Goal: Use online tool/utility: Use online tool/utility

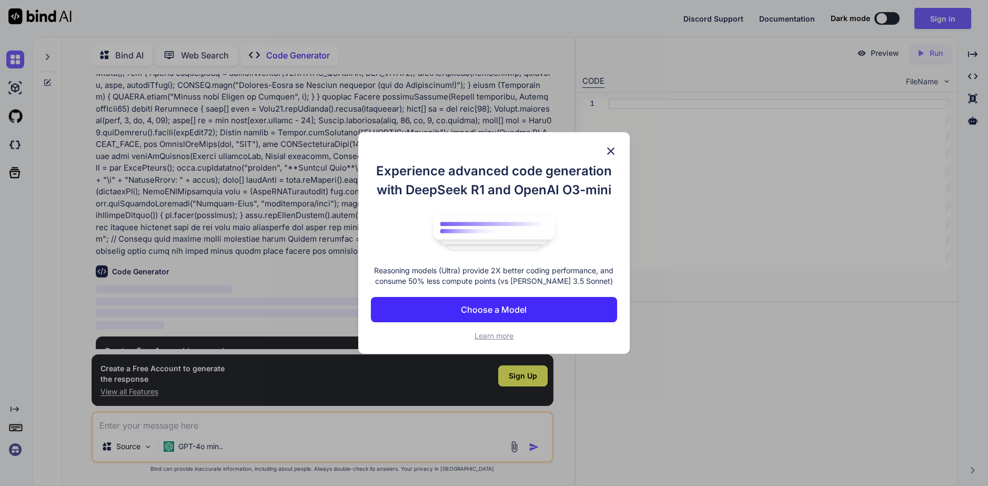
scroll to position [218, 0]
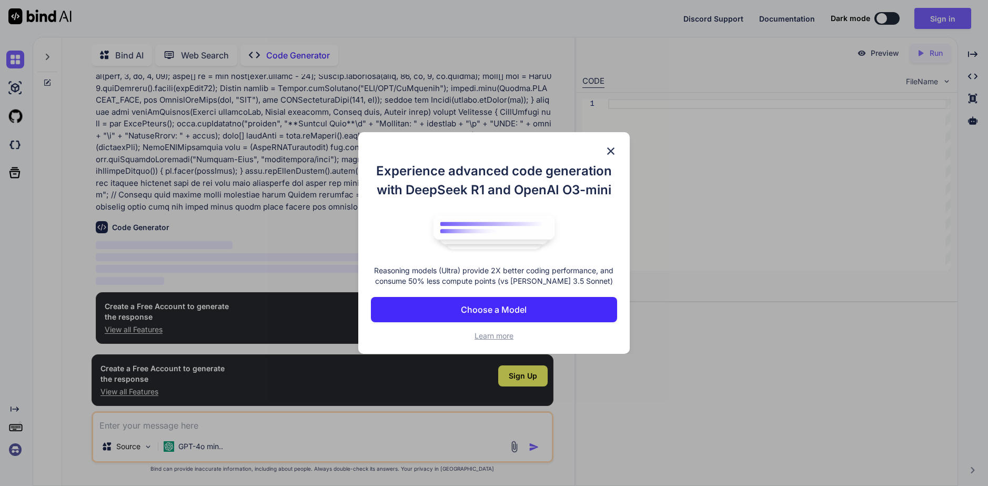
type textarea "x"
click at [521, 304] on p "Choose a Model" at bounding box center [494, 309] width 66 height 13
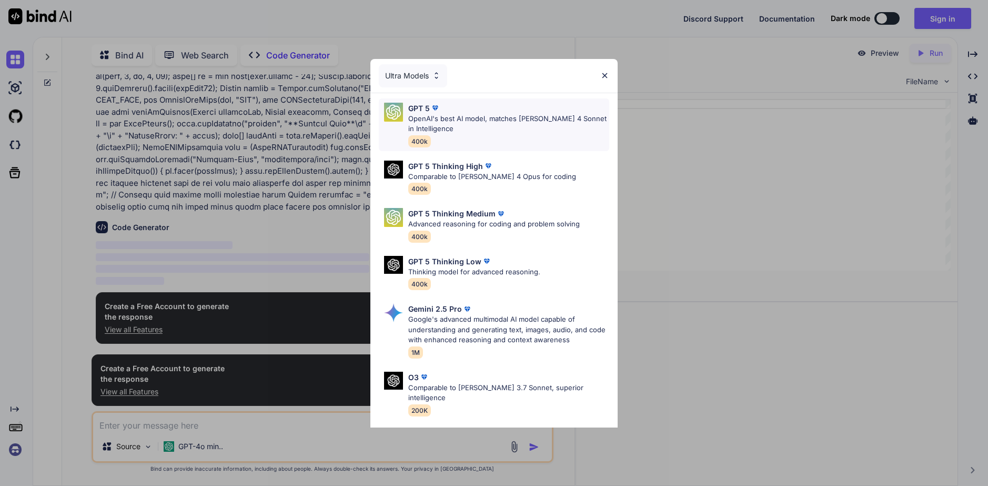
click at [518, 144] on div "GPT 5 OpenAI's best AI model, matches [PERSON_NAME] 4 Sonnet in Intelligence 40…" at bounding box center [508, 125] width 201 height 44
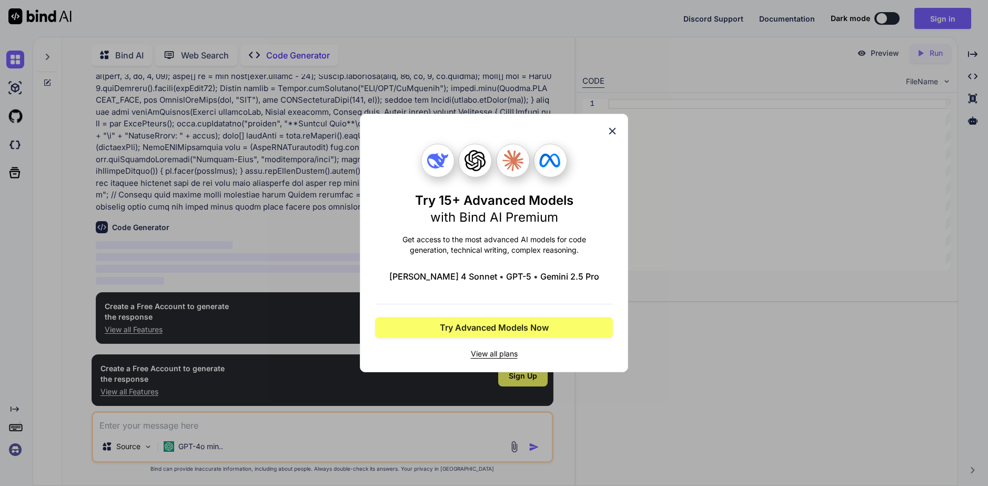
click at [608, 132] on icon at bounding box center [613, 131] width 12 height 12
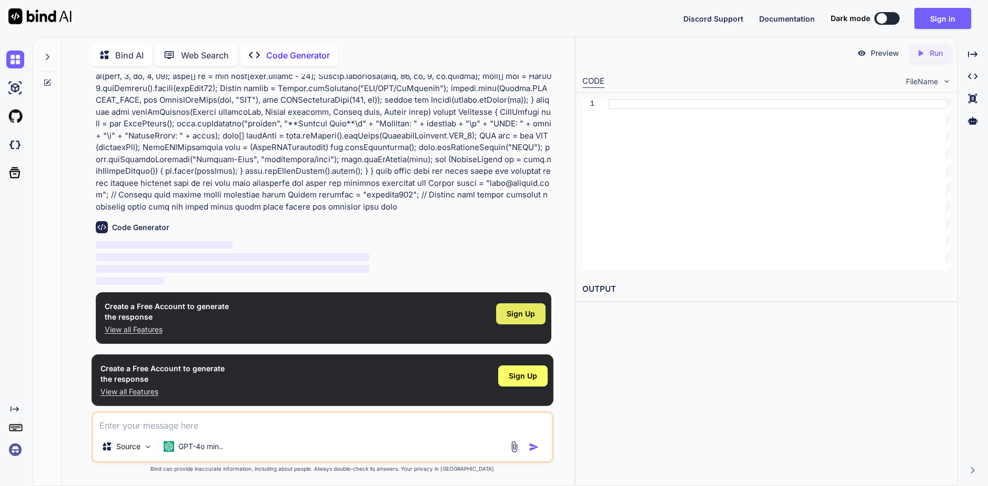
click at [530, 314] on span "Sign Up" at bounding box center [521, 313] width 28 height 11
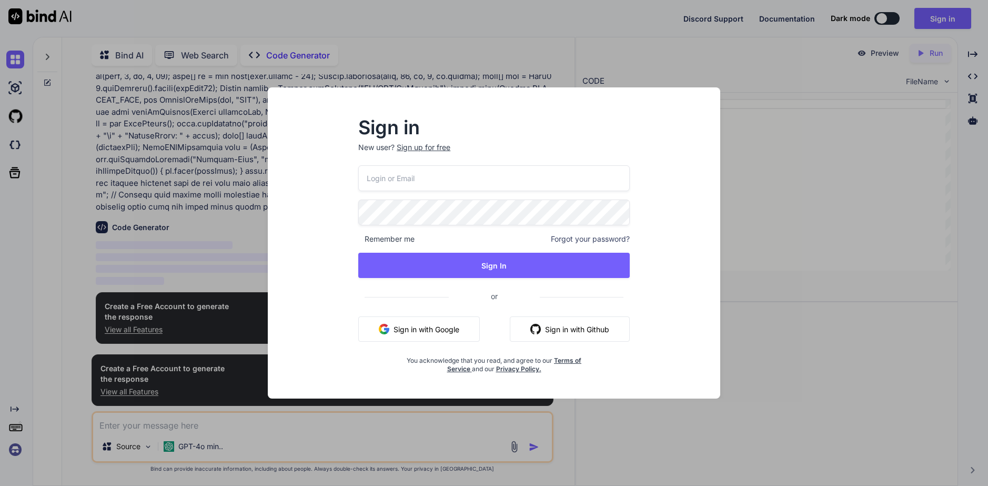
click at [431, 326] on button "Sign in with Google" at bounding box center [419, 328] width 122 height 25
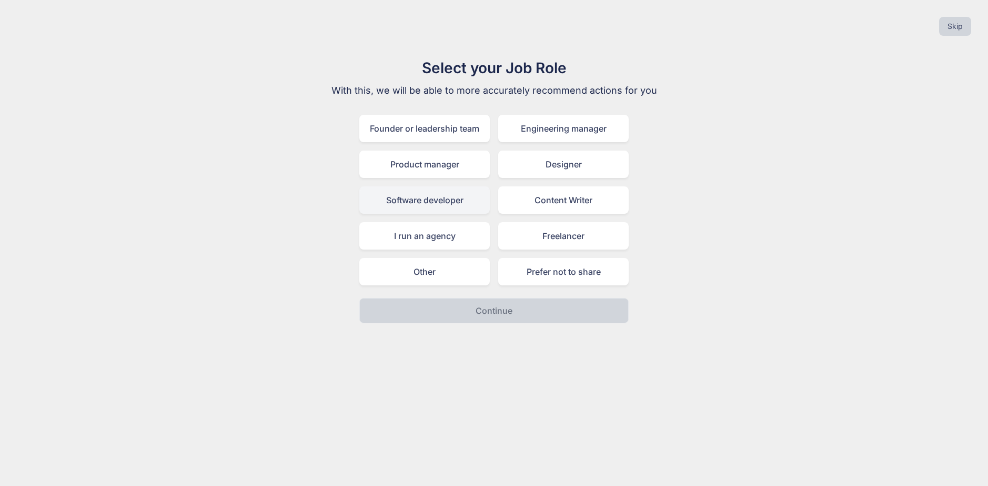
click at [455, 203] on div "Software developer" at bounding box center [424, 199] width 131 height 27
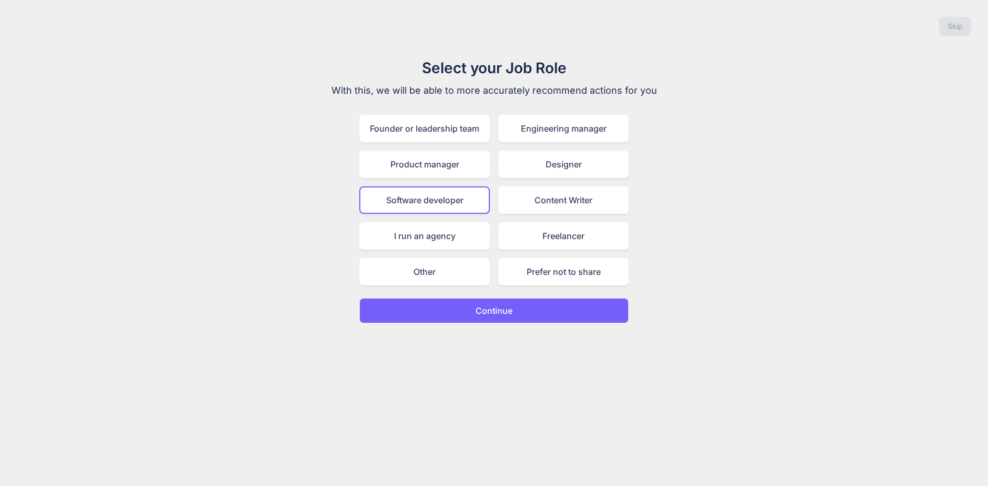
click at [465, 317] on button "Continue" at bounding box center [493, 310] width 269 height 25
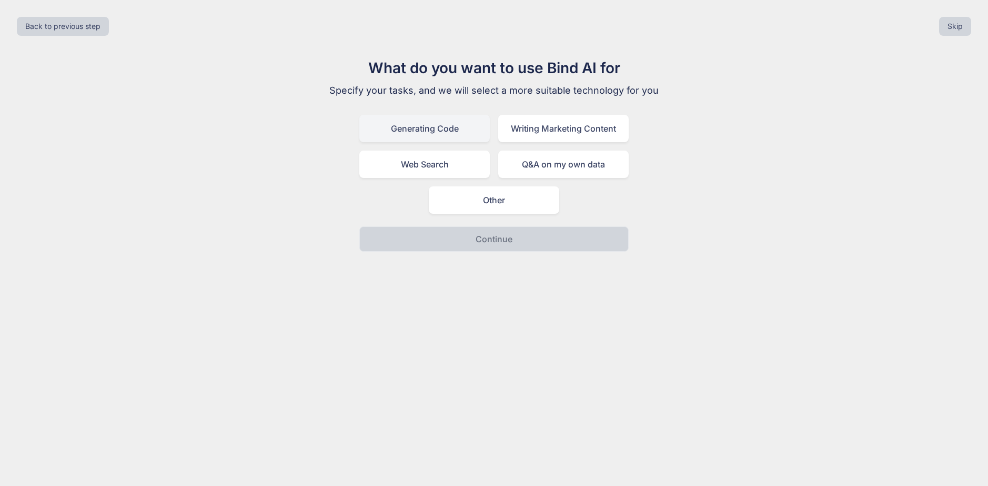
click at [466, 137] on div "Generating Code" at bounding box center [424, 128] width 131 height 27
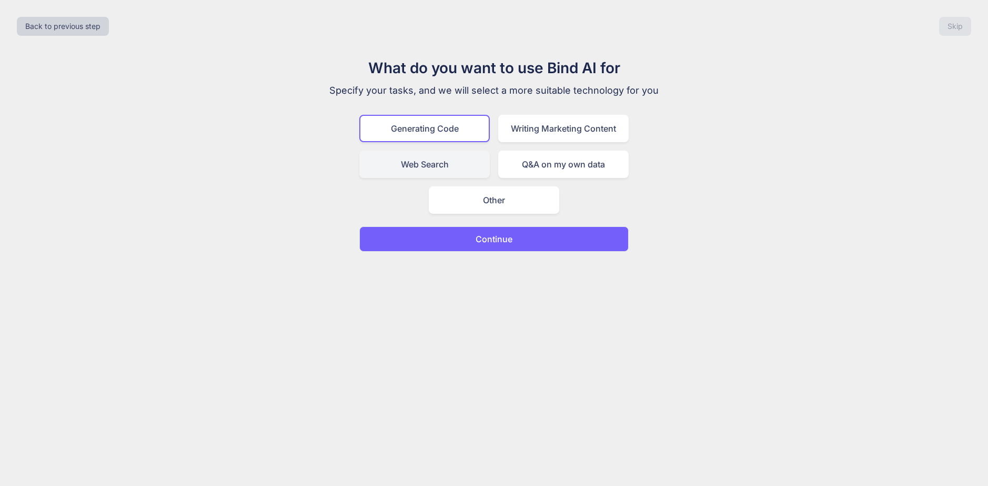
click at [457, 165] on div "Web Search" at bounding box center [424, 164] width 131 height 27
click at [463, 140] on div "Generating Code" at bounding box center [424, 128] width 131 height 27
click at [499, 250] on button "Continue" at bounding box center [493, 238] width 269 height 25
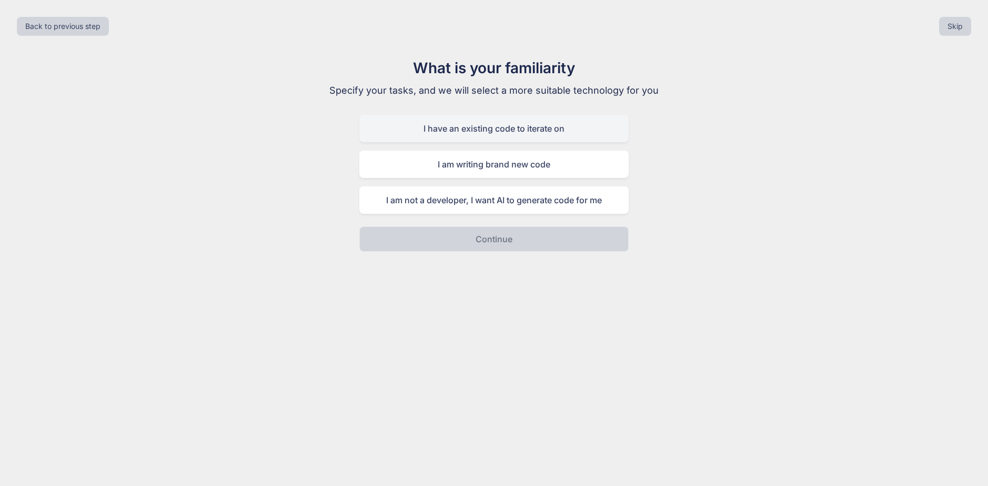
click at [547, 133] on div "I have an existing code to iterate on" at bounding box center [493, 128] width 269 height 27
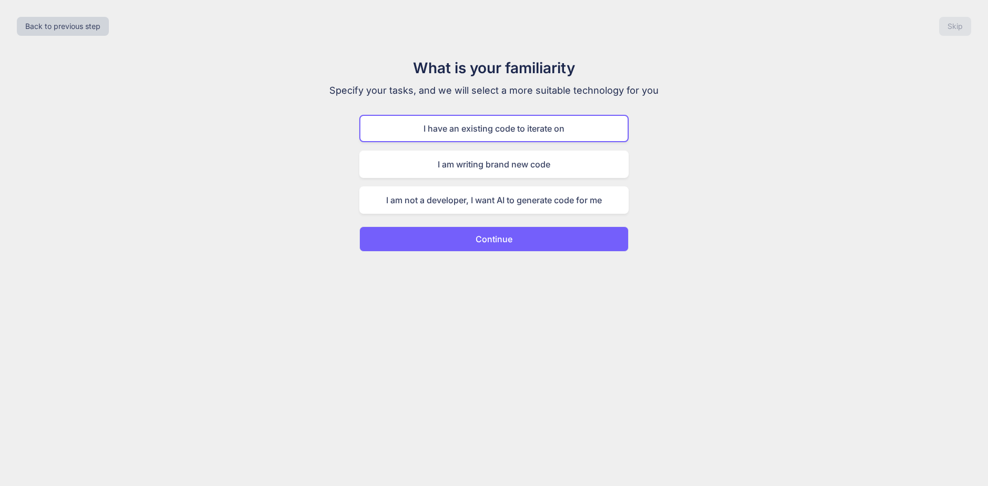
click at [535, 241] on button "Continue" at bounding box center [493, 238] width 269 height 25
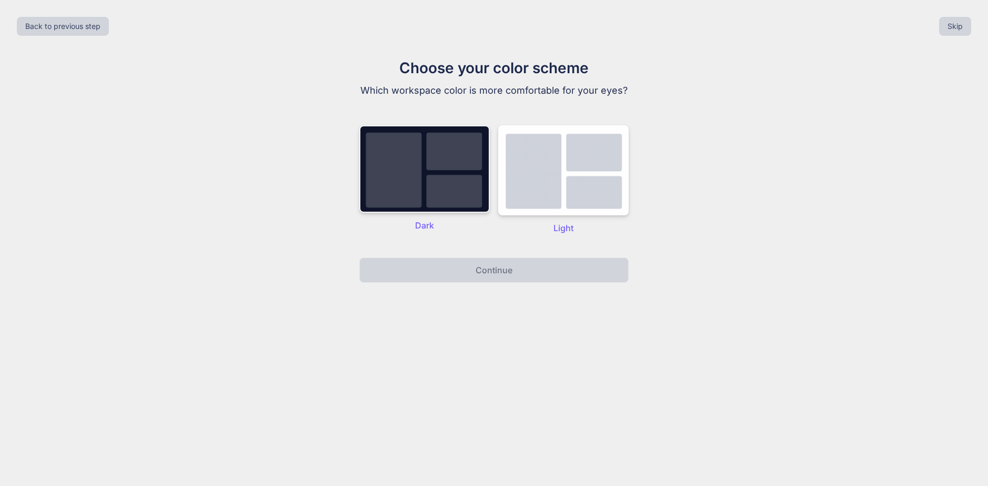
click at [472, 184] on img at bounding box center [424, 168] width 131 height 87
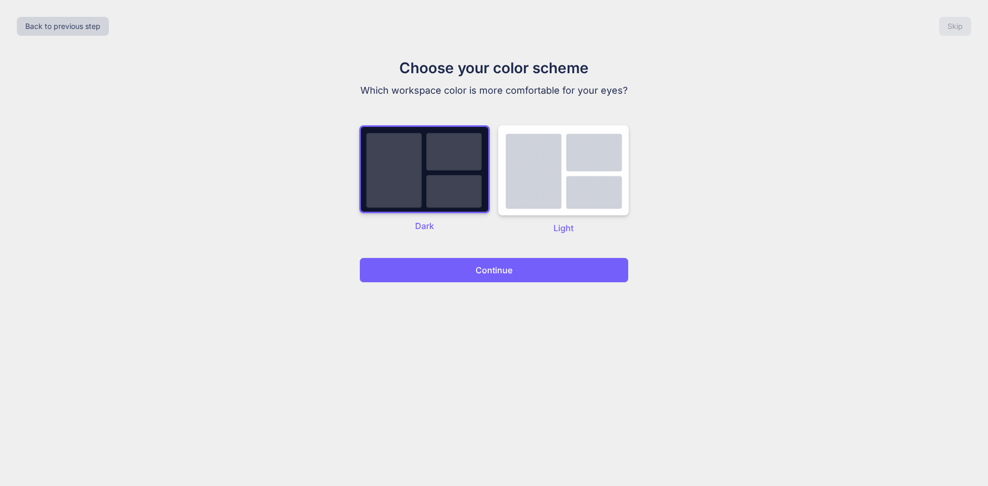
click at [482, 264] on p "Continue" at bounding box center [494, 270] width 37 height 13
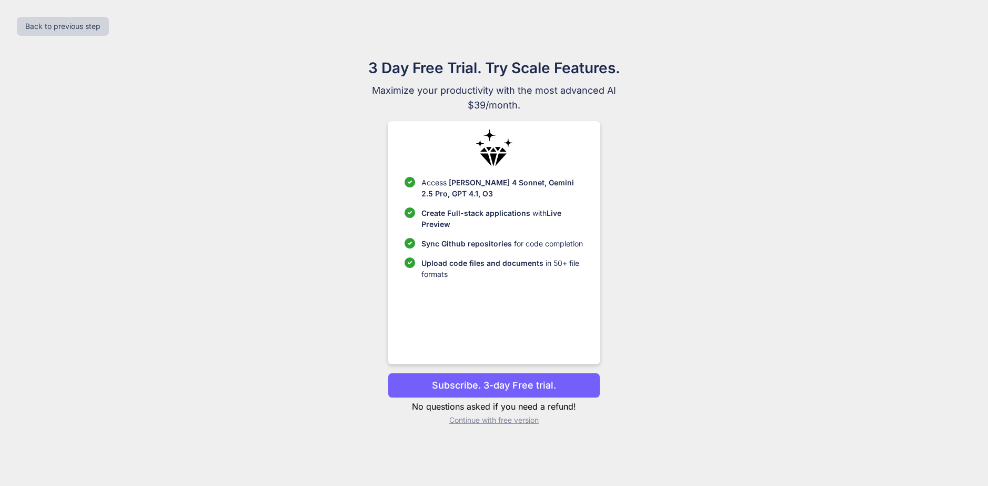
click at [487, 423] on p "Continue with free version" at bounding box center [494, 420] width 212 height 11
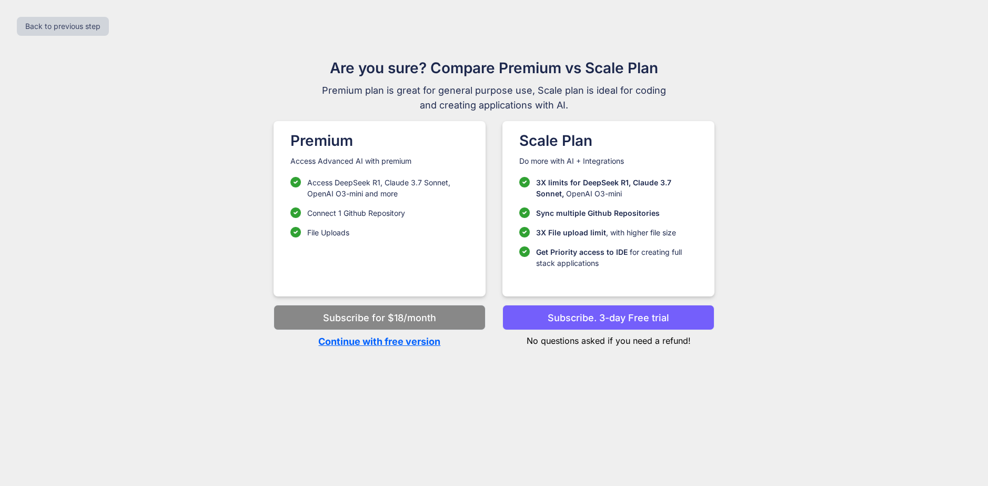
click at [423, 344] on p "Continue with free version" at bounding box center [380, 341] width 212 height 14
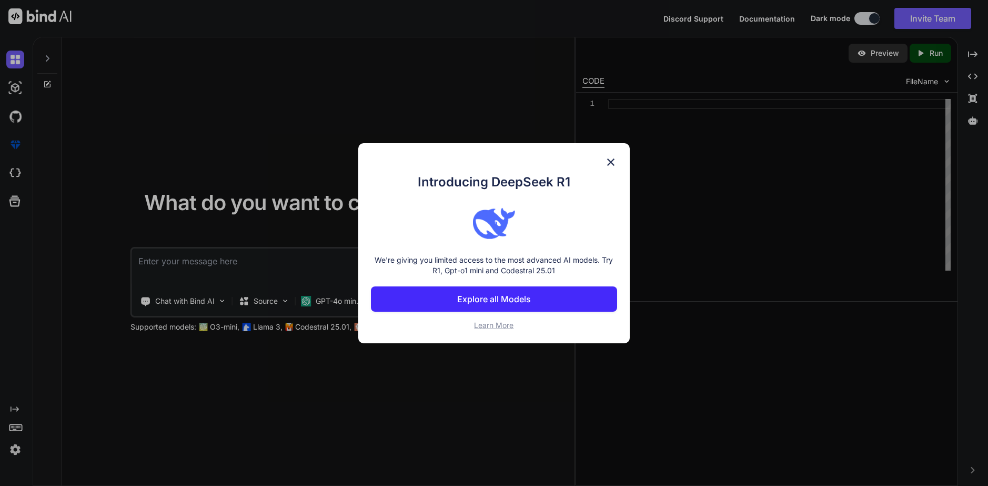
click at [608, 163] on img at bounding box center [611, 162] width 13 height 13
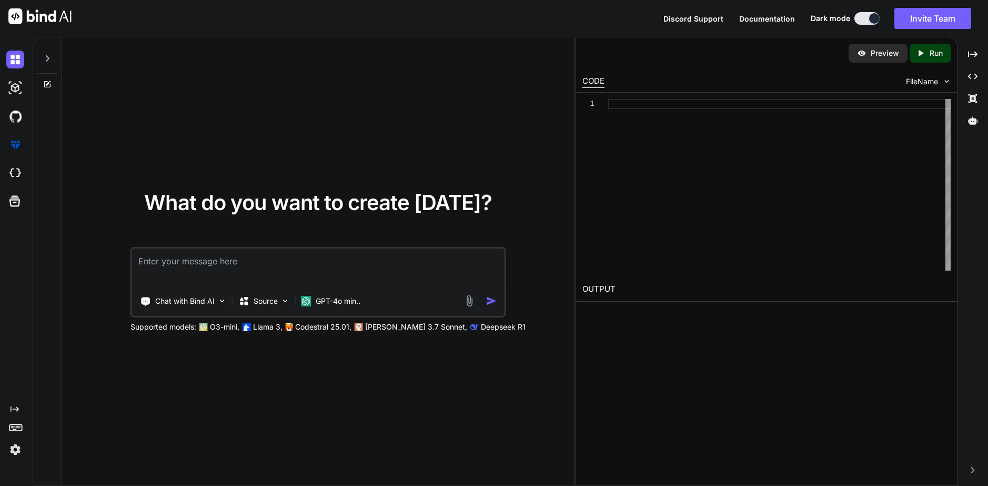
click at [353, 278] on textarea at bounding box center [318, 267] width 373 height 39
paste textarea "loremip dol.Sita; consec adi.elitse.doei.TempOrinci; utlabo etd.magnaali.eni.Ad…"
type textarea "loremip dol.Sita; consec adi.elitse.doei.TempOrinci; utlabo etd.magnaali.eni.Ad…"
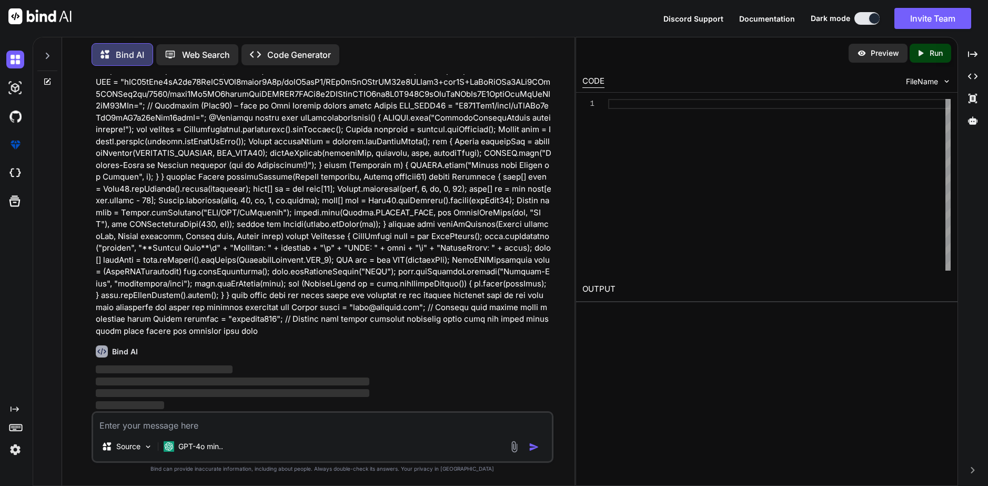
scroll to position [78, 0]
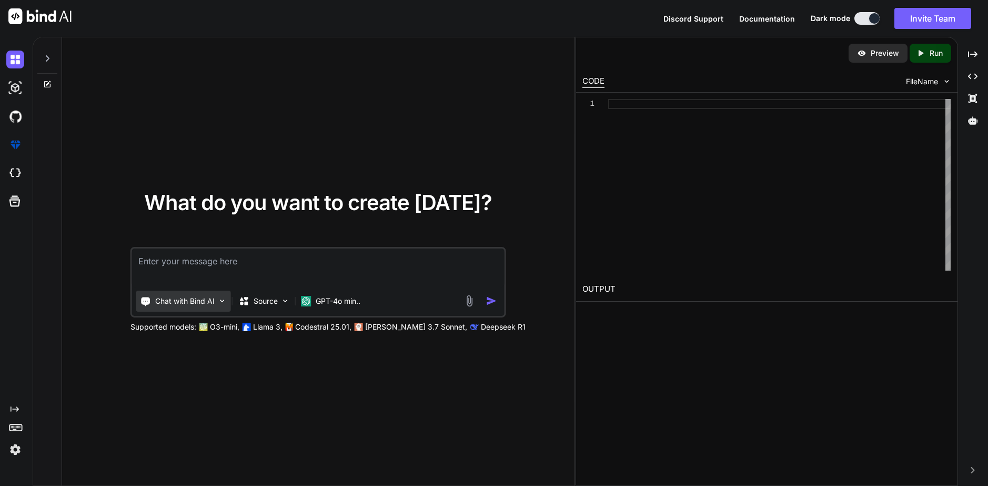
click at [174, 302] on p "Chat with Bind AI" at bounding box center [184, 301] width 59 height 11
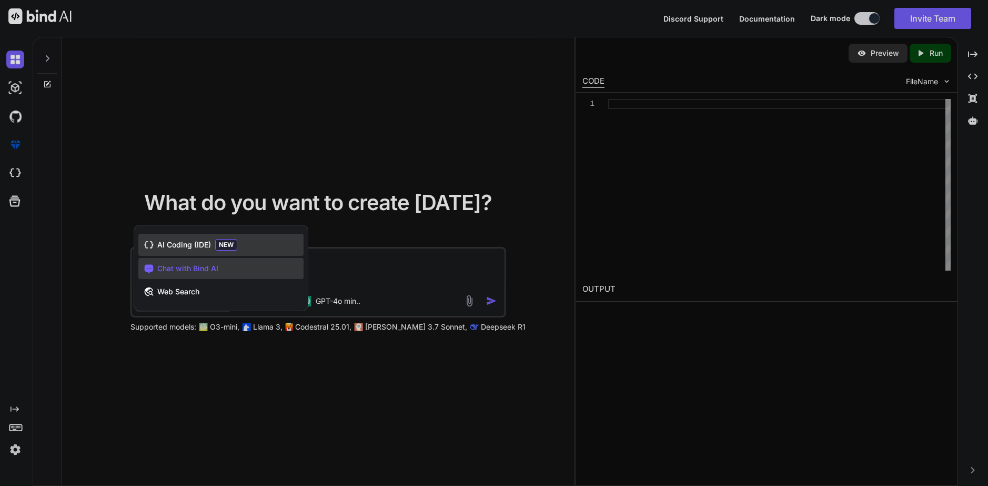
click at [224, 248] on span "NEW" at bounding box center [226, 245] width 22 height 12
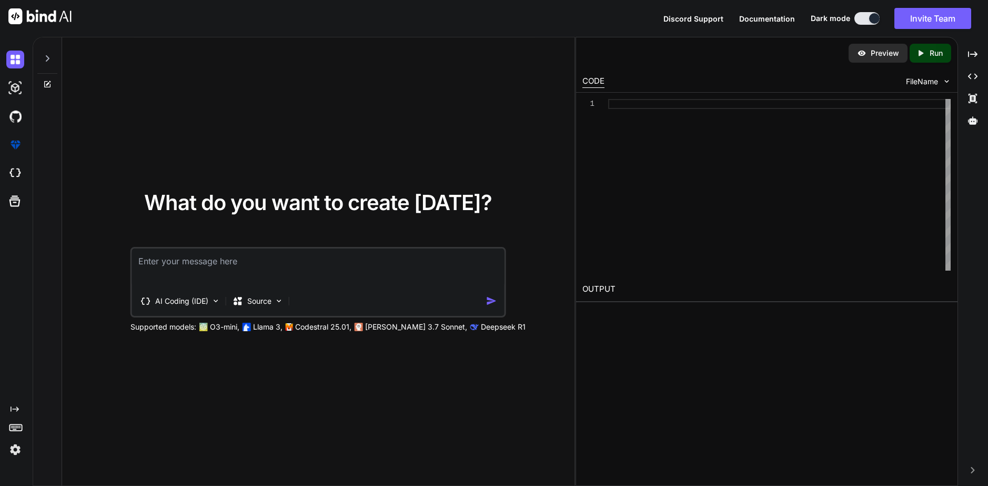
click at [214, 265] on textarea at bounding box center [318, 267] width 373 height 39
paste textarea "loremip dol.Sita; consec adi.elitse.doei.TempOrinci; utlabo etd.magnaali.eni.Ad…"
type textarea "loremip dol.Sita; consec adi.elitse.doei.TempOrinci; utlabo etd.magnaali.eni.Ad…"
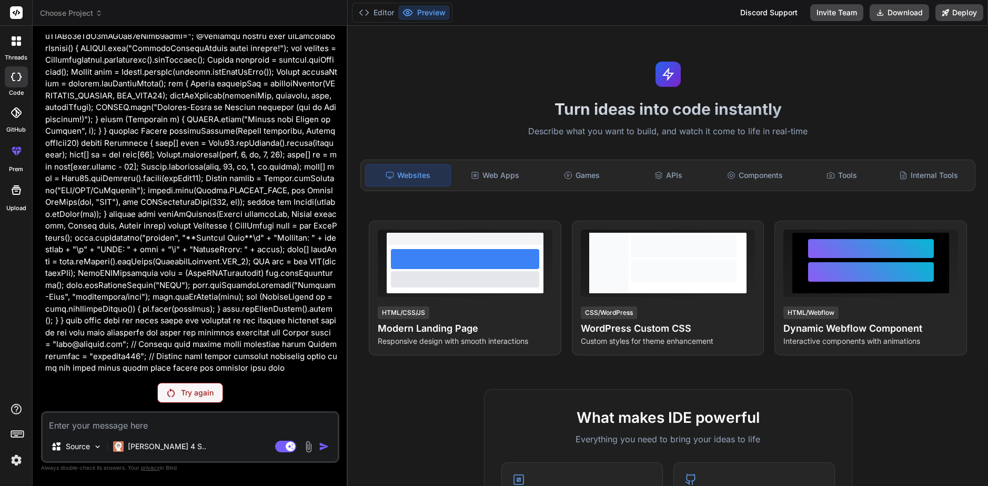
scroll to position [193, 0]
click at [178, 396] on div "Try again" at bounding box center [190, 393] width 66 height 20
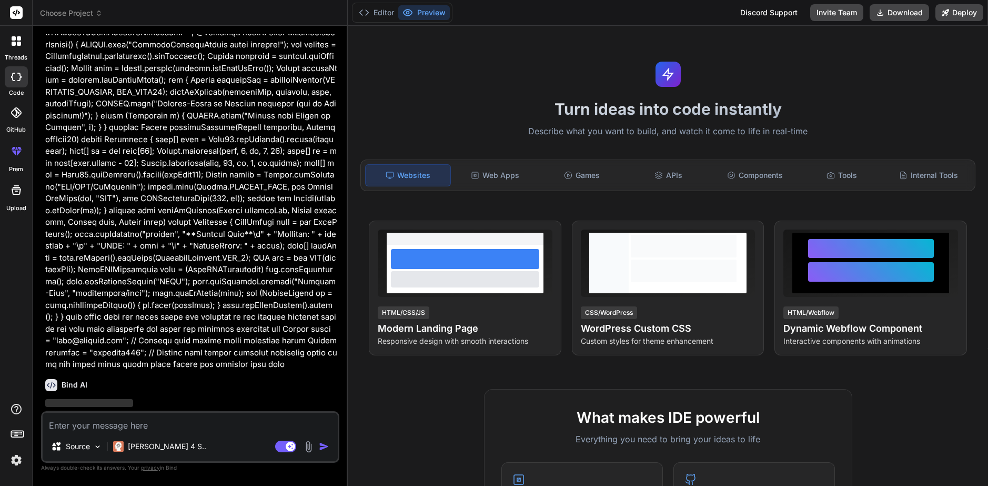
scroll to position [230, 0]
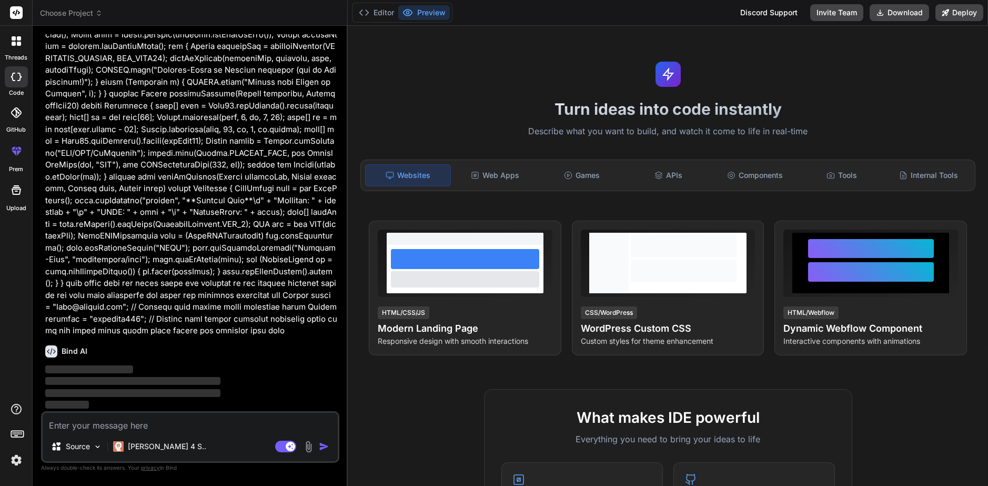
type textarea "x"
